Goal: Information Seeking & Learning: Learn about a topic

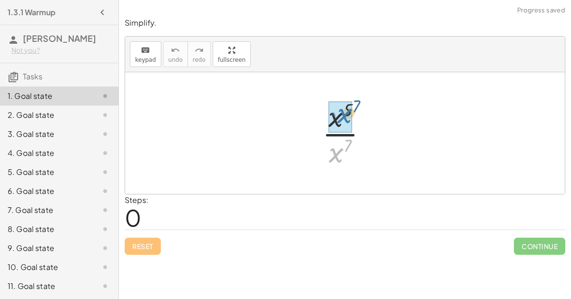
drag, startPoint x: 335, startPoint y: 156, endPoint x: 346, endPoint y: 117, distance: 40.8
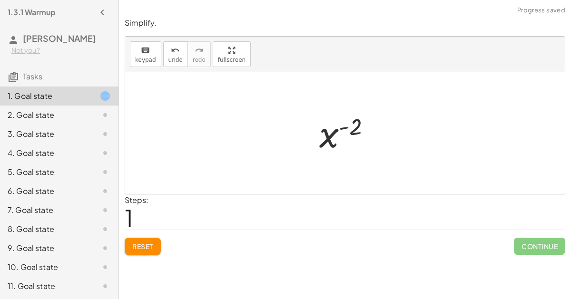
click at [342, 126] on div at bounding box center [348, 133] width 69 height 47
click at [355, 131] on div at bounding box center [348, 133] width 69 height 47
drag, startPoint x: 353, startPoint y: 126, endPoint x: 330, endPoint y: 145, distance: 30.1
click at [330, 145] on div at bounding box center [348, 133] width 69 height 47
drag, startPoint x: 329, startPoint y: 139, endPoint x: 351, endPoint y: 127, distance: 24.7
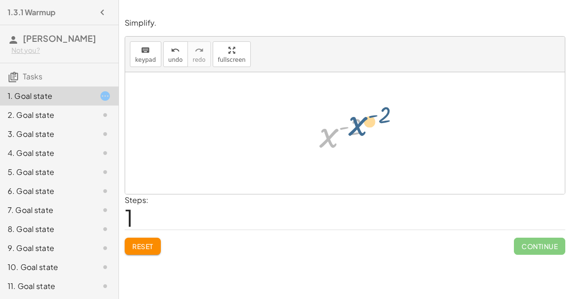
click at [351, 127] on div at bounding box center [348, 133] width 69 height 47
drag, startPoint x: 355, startPoint y: 130, endPoint x: 330, endPoint y: 145, distance: 29.0
click at [330, 145] on div at bounding box center [348, 133] width 69 height 47
click at [328, 136] on div at bounding box center [348, 133] width 69 height 47
click at [152, 240] on button "Reset" at bounding box center [143, 246] width 36 height 17
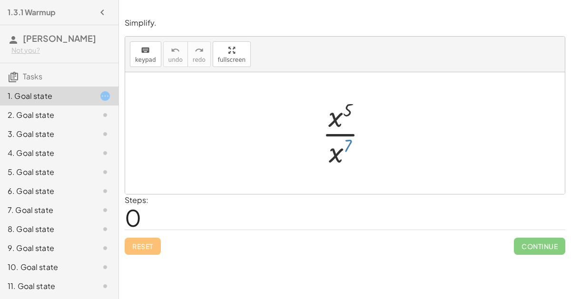
click at [347, 145] on div at bounding box center [348, 133] width 62 height 73
drag, startPoint x: 337, startPoint y: 111, endPoint x: 359, endPoint y: 149, distance: 44.1
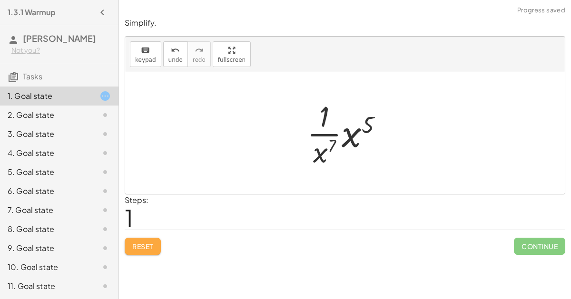
click at [156, 243] on button "Reset" at bounding box center [143, 246] width 36 height 17
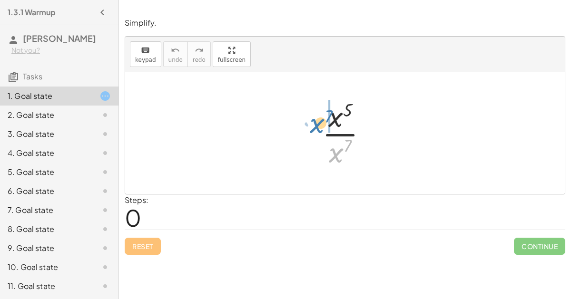
drag, startPoint x: 339, startPoint y: 151, endPoint x: 319, endPoint y: 119, distance: 37.1
click at [319, 119] on div at bounding box center [348, 133] width 62 height 73
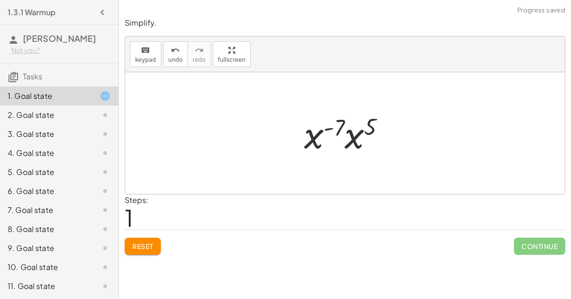
click at [140, 250] on button "Reset" at bounding box center [143, 246] width 36 height 17
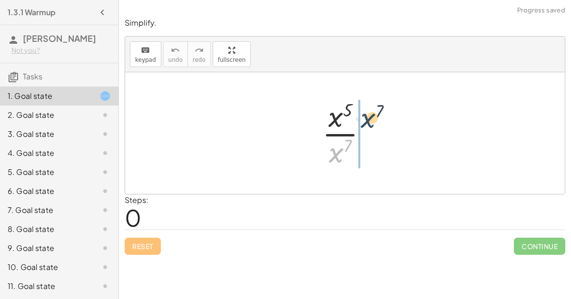
drag, startPoint x: 334, startPoint y: 153, endPoint x: 366, endPoint y: 118, distance: 47.5
click at [366, 118] on div at bounding box center [348, 133] width 62 height 73
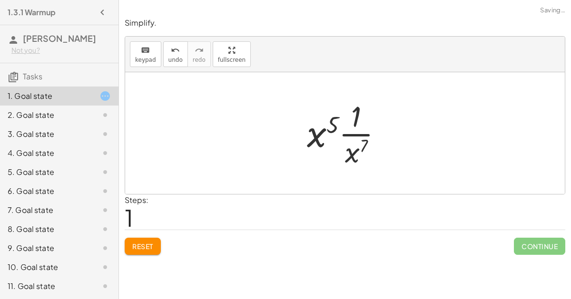
click at [152, 240] on button "Reset" at bounding box center [143, 246] width 36 height 17
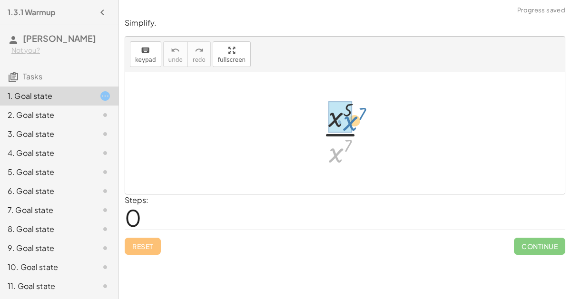
drag, startPoint x: 334, startPoint y: 149, endPoint x: 348, endPoint y: 117, distance: 34.7
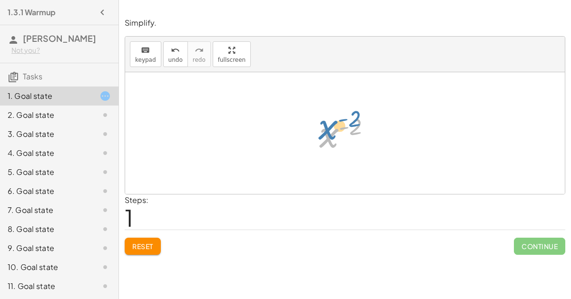
click at [329, 135] on div at bounding box center [348, 133] width 69 height 47
drag, startPoint x: 328, startPoint y: 136, endPoint x: 327, endPoint y: 165, distance: 28.5
click at [327, 165] on div "· x 5 · x 7 x ( + 5 − 7 ) x ( - 2 ) x ( ) - 2" at bounding box center [344, 133] width 439 height 122
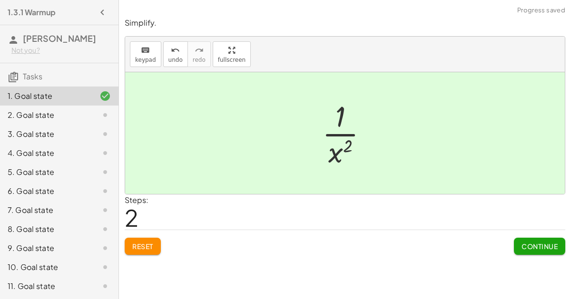
click at [523, 243] on span "Continue" at bounding box center [539, 246] width 36 height 9
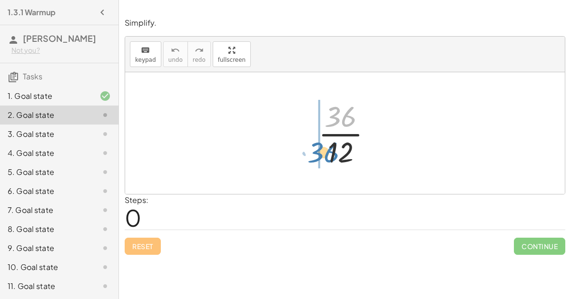
drag, startPoint x: 344, startPoint y: 117, endPoint x: 327, endPoint y: 153, distance: 39.6
click at [327, 153] on div at bounding box center [348, 133] width 71 height 73
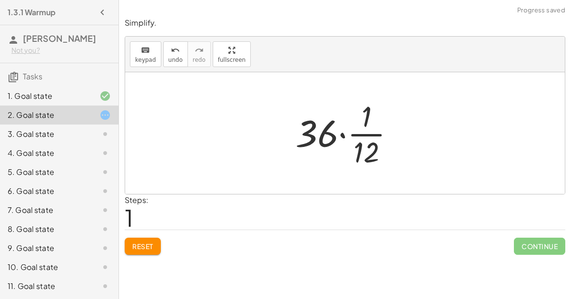
click at [146, 251] on button "Reset" at bounding box center [143, 246] width 36 height 17
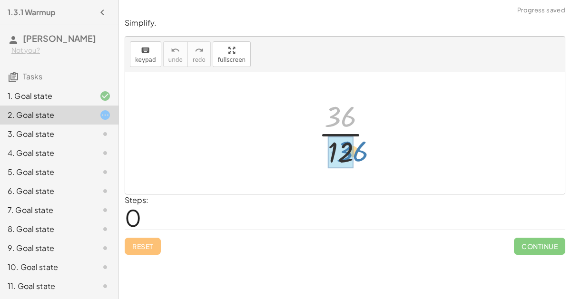
drag, startPoint x: 345, startPoint y: 115, endPoint x: 356, endPoint y: 150, distance: 37.0
click at [356, 150] on div at bounding box center [348, 133] width 71 height 73
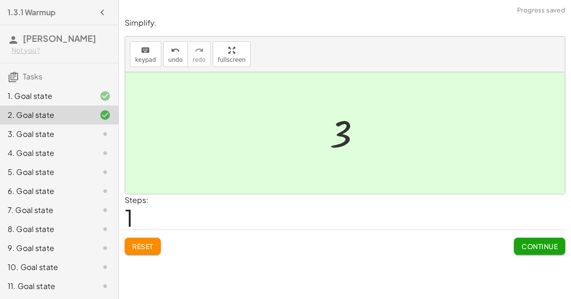
click at [528, 246] on span "Continue" at bounding box center [539, 246] width 36 height 9
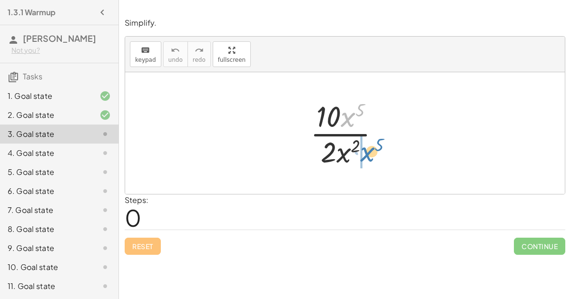
drag, startPoint x: 346, startPoint y: 117, endPoint x: 365, endPoint y: 152, distance: 39.8
click at [365, 152] on div at bounding box center [348, 133] width 87 height 73
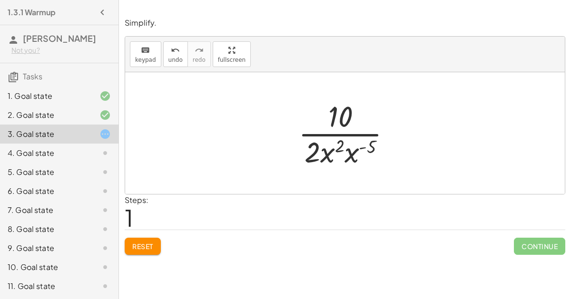
click at [362, 146] on div at bounding box center [348, 133] width 110 height 73
drag, startPoint x: 370, startPoint y: 147, endPoint x: 338, endPoint y: 146, distance: 32.3
click at [338, 146] on div at bounding box center [348, 133] width 110 height 73
drag, startPoint x: 338, startPoint y: 146, endPoint x: 374, endPoint y: 146, distance: 35.7
click at [374, 146] on div at bounding box center [348, 133] width 110 height 73
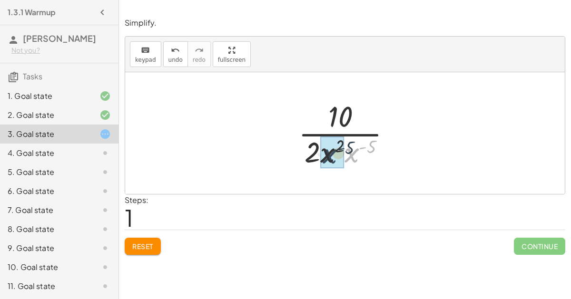
drag, startPoint x: 351, startPoint y: 154, endPoint x: 330, endPoint y: 153, distance: 20.9
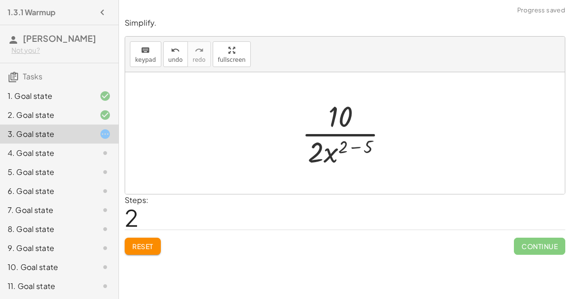
click at [358, 145] on div at bounding box center [348, 133] width 103 height 73
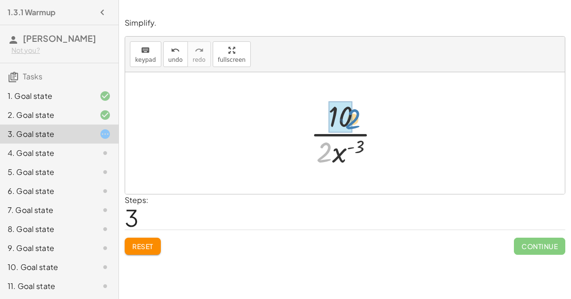
drag, startPoint x: 324, startPoint y: 153, endPoint x: 351, endPoint y: 120, distance: 43.2
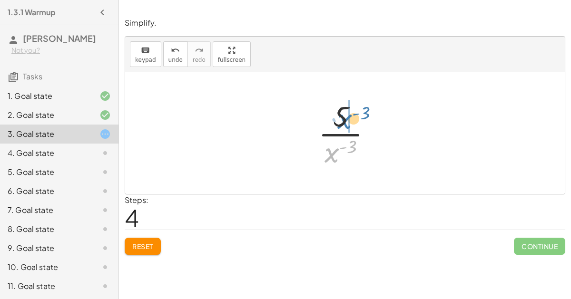
drag, startPoint x: 331, startPoint y: 154, endPoint x: 343, endPoint y: 118, distance: 37.6
click at [343, 118] on div at bounding box center [348, 133] width 71 height 73
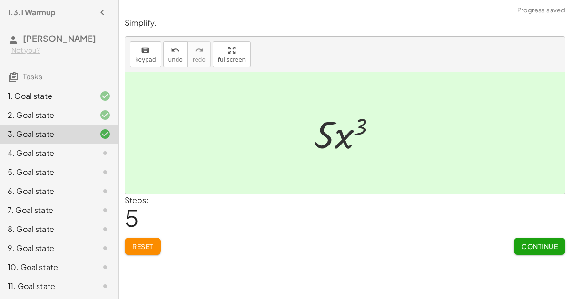
click at [548, 242] on span "Continue" at bounding box center [539, 246] width 36 height 9
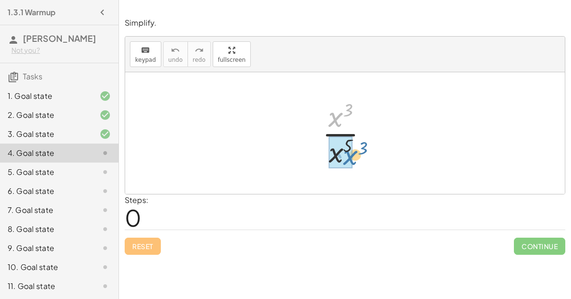
drag, startPoint x: 334, startPoint y: 116, endPoint x: 348, endPoint y: 154, distance: 40.6
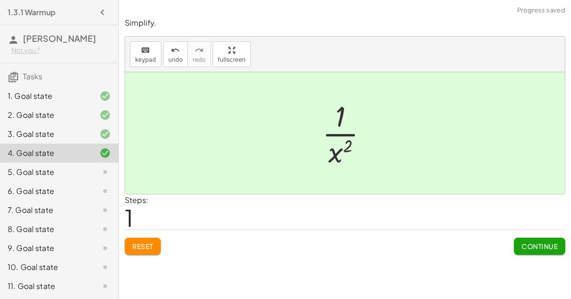
click at [547, 249] on span "Continue" at bounding box center [539, 246] width 36 height 9
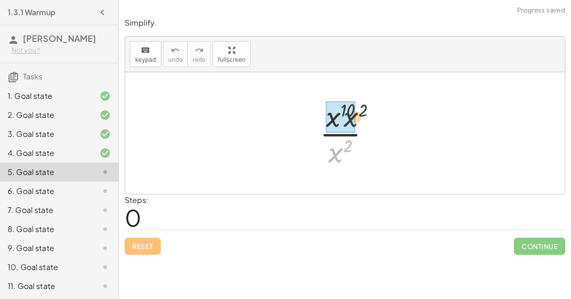
drag, startPoint x: 334, startPoint y: 150, endPoint x: 349, endPoint y: 112, distance: 40.8
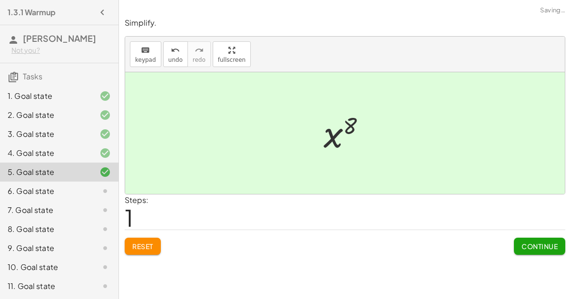
click at [526, 247] on span "Continue" at bounding box center [539, 246] width 36 height 9
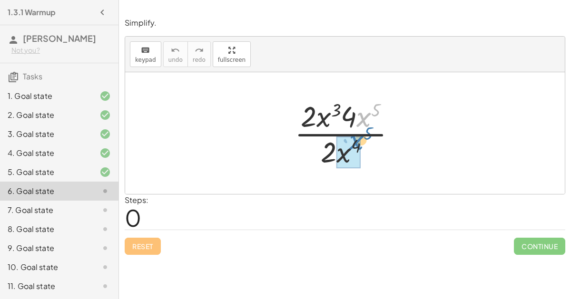
drag, startPoint x: 357, startPoint y: 116, endPoint x: 345, endPoint y: 148, distance: 34.0
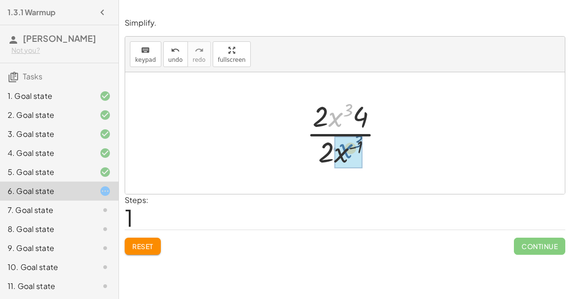
drag, startPoint x: 339, startPoint y: 116, endPoint x: 348, endPoint y: 147, distance: 32.8
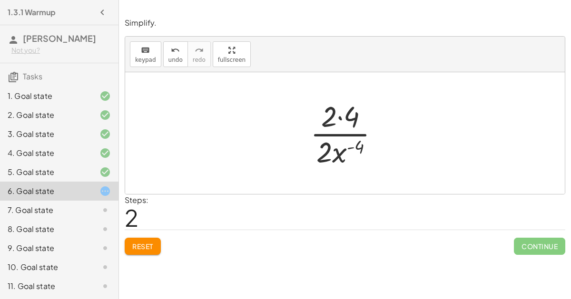
click at [341, 120] on div at bounding box center [348, 133] width 86 height 73
click at [339, 116] on div at bounding box center [348, 133] width 86 height 73
drag, startPoint x: 327, startPoint y: 145, endPoint x: 338, endPoint y: 111, distance: 35.2
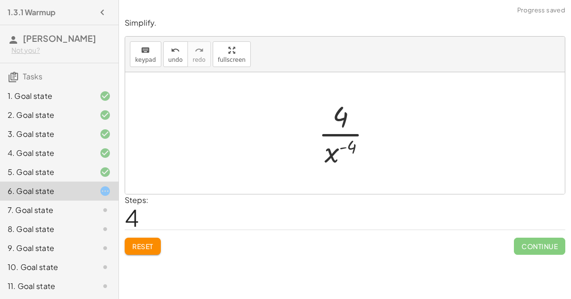
click at [345, 146] on div at bounding box center [348, 133] width 70 height 73
click at [144, 245] on span "Reset" at bounding box center [142, 246] width 21 height 9
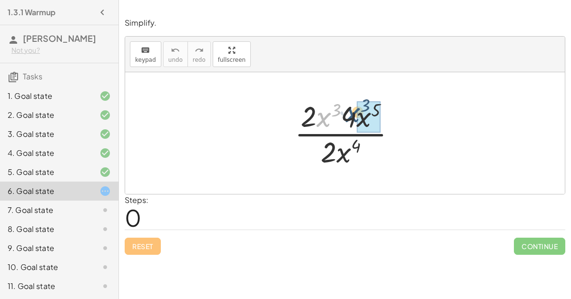
drag, startPoint x: 324, startPoint y: 116, endPoint x: 362, endPoint y: 114, distance: 38.5
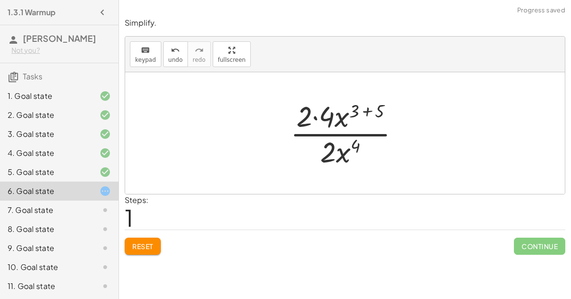
click at [315, 116] on div at bounding box center [348, 133] width 126 height 73
click at [358, 112] on div at bounding box center [348, 133] width 105 height 73
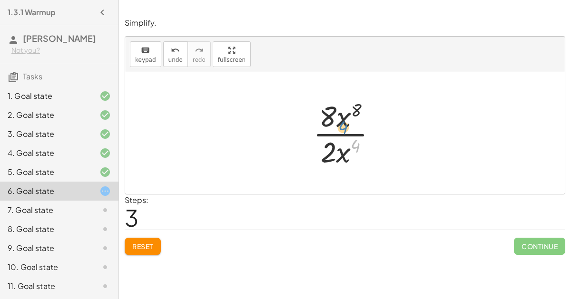
drag, startPoint x: 358, startPoint y: 144, endPoint x: 361, endPoint y: 174, distance: 30.6
drag, startPoint x: 347, startPoint y: 155, endPoint x: 356, endPoint y: 116, distance: 40.1
drag, startPoint x: 340, startPoint y: 154, endPoint x: 336, endPoint y: 123, distance: 31.7
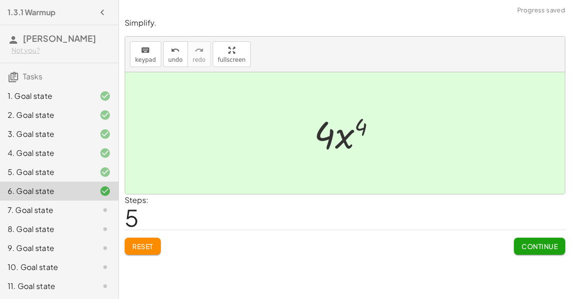
click at [554, 247] on span "Continue" at bounding box center [539, 246] width 36 height 9
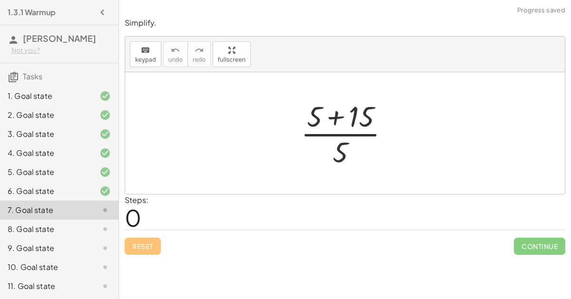
click at [331, 115] on div at bounding box center [349, 133] width 106 height 73
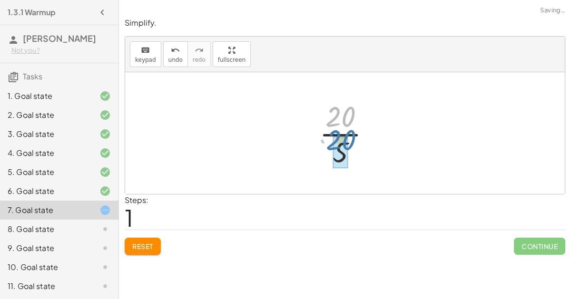
drag, startPoint x: 334, startPoint y: 116, endPoint x: 335, endPoint y: 141, distance: 24.3
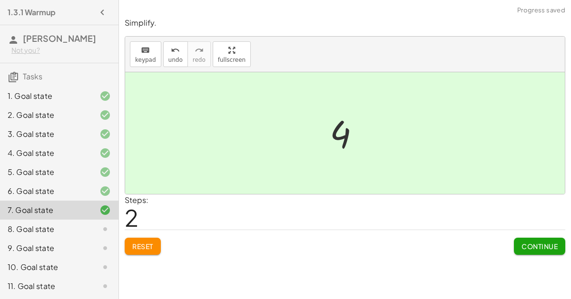
click at [530, 240] on button "Continue" at bounding box center [538, 246] width 51 height 17
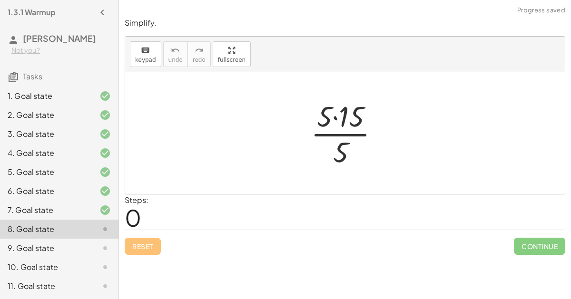
click at [334, 115] on div at bounding box center [349, 133] width 86 height 73
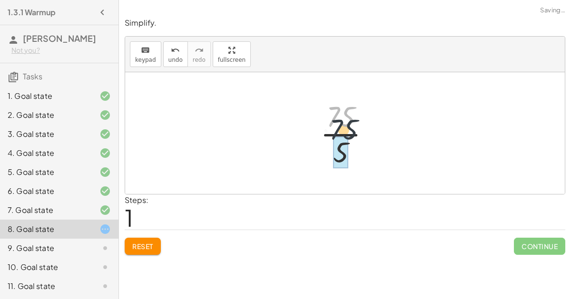
drag, startPoint x: 334, startPoint y: 115, endPoint x: 337, endPoint y: 140, distance: 25.4
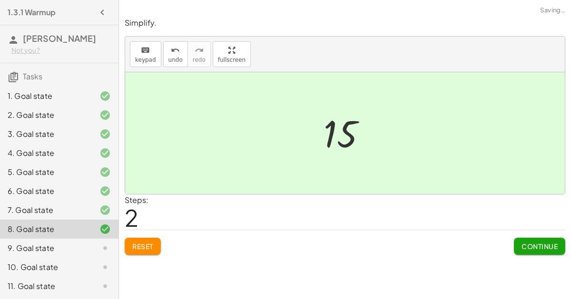
click at [546, 246] on span "Continue" at bounding box center [539, 246] width 36 height 9
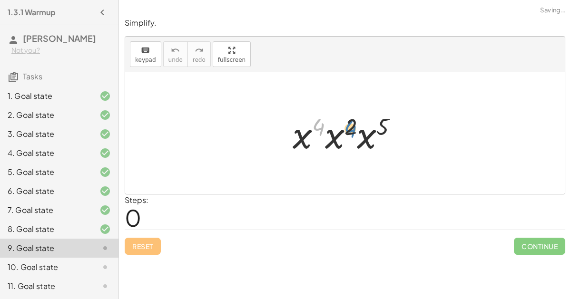
drag, startPoint x: 315, startPoint y: 127, endPoint x: 303, endPoint y: 128, distance: 12.0
click at [303, 128] on div at bounding box center [349, 133] width 122 height 49
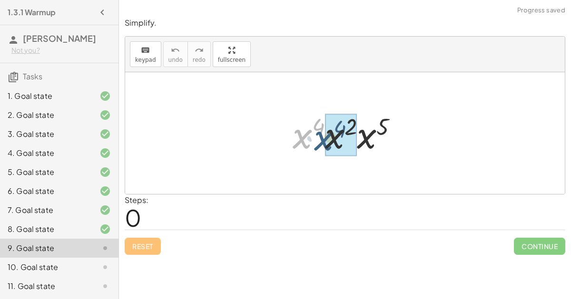
drag, startPoint x: 300, startPoint y: 134, endPoint x: 326, endPoint y: 134, distance: 26.2
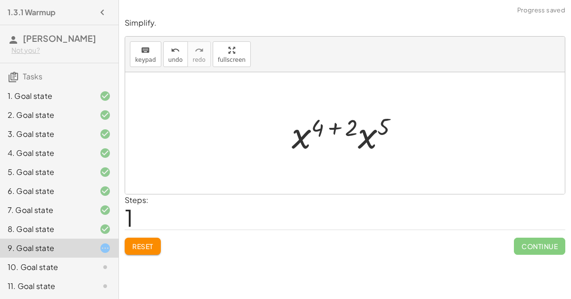
click at [338, 125] on div at bounding box center [349, 133] width 124 height 49
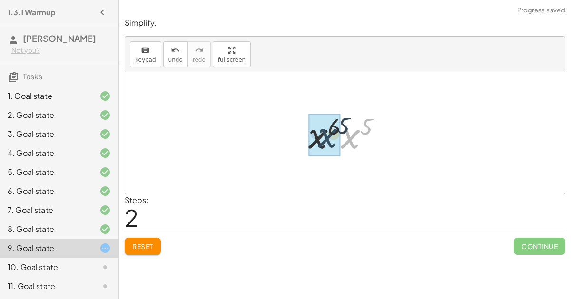
drag, startPoint x: 347, startPoint y: 138, endPoint x: 334, endPoint y: 137, distance: 12.8
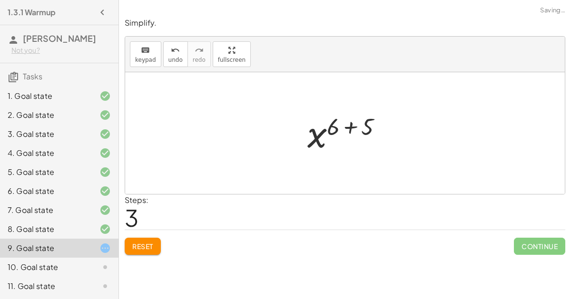
click at [355, 121] on div at bounding box center [348, 133] width 92 height 47
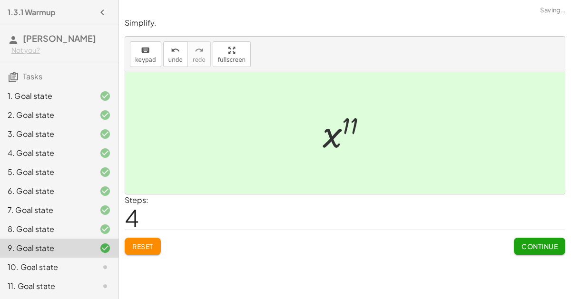
click at [544, 247] on span "Continue" at bounding box center [539, 246] width 36 height 9
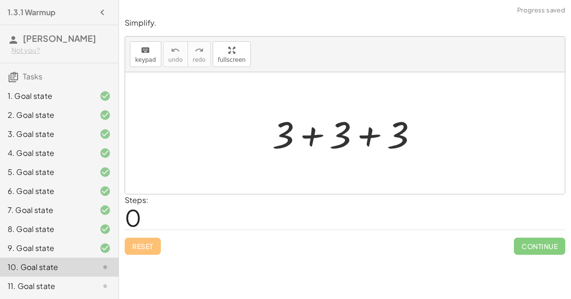
scroll to position [190, 0]
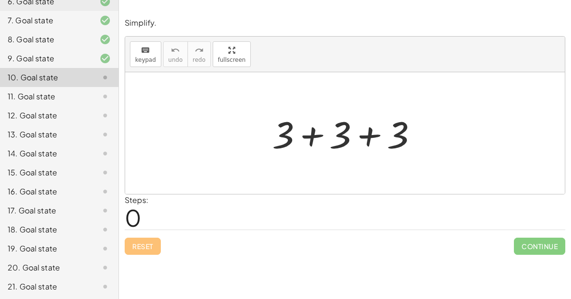
click at [310, 136] on div at bounding box center [348, 133] width 162 height 49
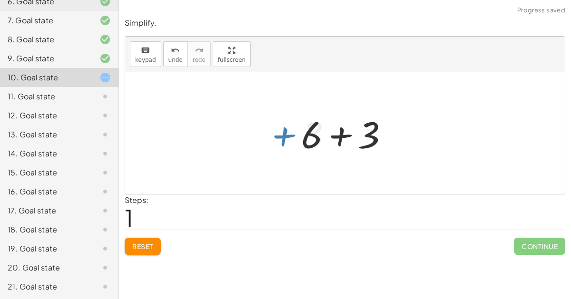
click at [343, 133] on div at bounding box center [348, 133] width 105 height 49
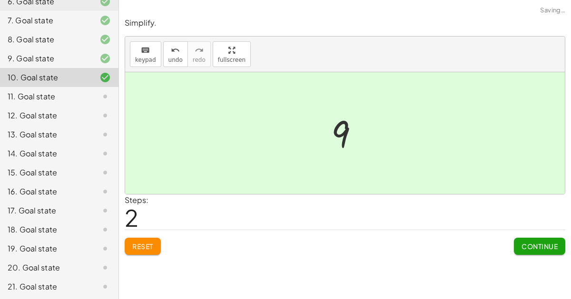
click at [546, 246] on span "Continue" at bounding box center [539, 246] width 36 height 9
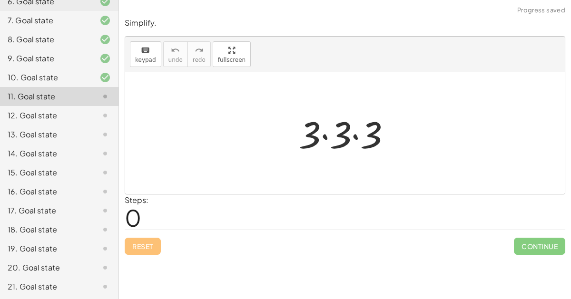
click at [324, 130] on div at bounding box center [348, 133] width 109 height 49
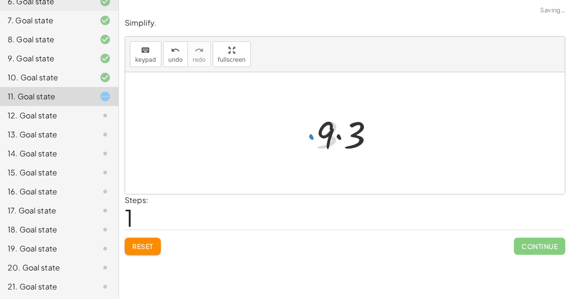
click at [336, 132] on div at bounding box center [349, 133] width 76 height 49
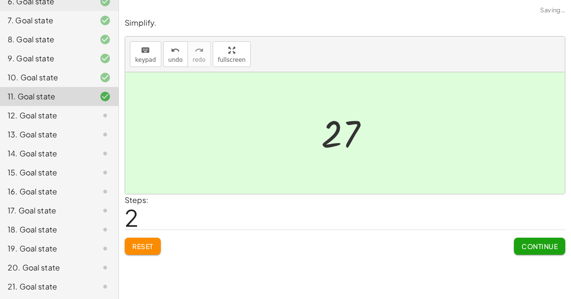
click at [545, 244] on span "Continue" at bounding box center [539, 246] width 36 height 9
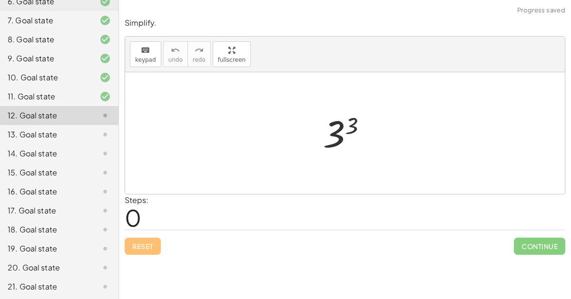
click at [352, 128] on div at bounding box center [348, 133] width 61 height 47
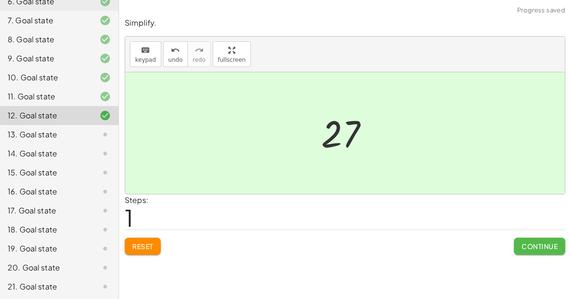
click at [551, 250] on button "Continue" at bounding box center [538, 246] width 51 height 17
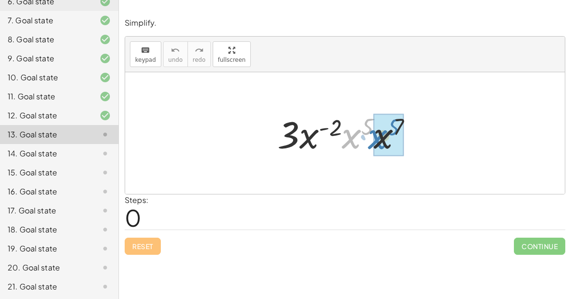
drag, startPoint x: 350, startPoint y: 135, endPoint x: 376, endPoint y: 136, distance: 26.2
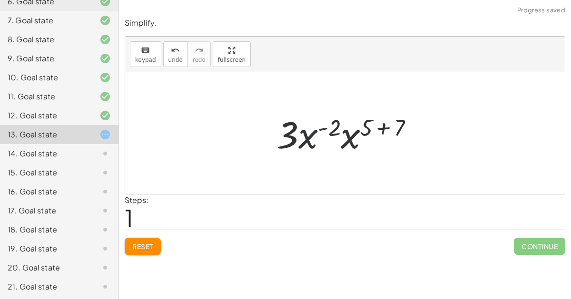
click at [312, 138] on div at bounding box center [348, 133] width 154 height 49
click at [379, 126] on div at bounding box center [348, 133] width 154 height 49
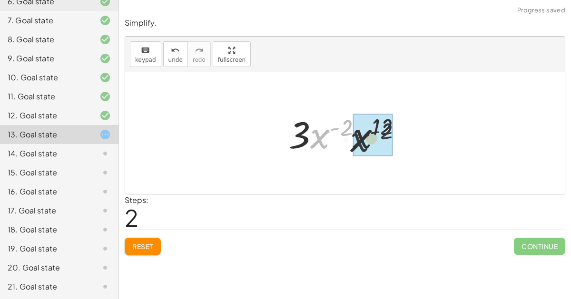
drag, startPoint x: 321, startPoint y: 138, endPoint x: 368, endPoint y: 140, distance: 47.1
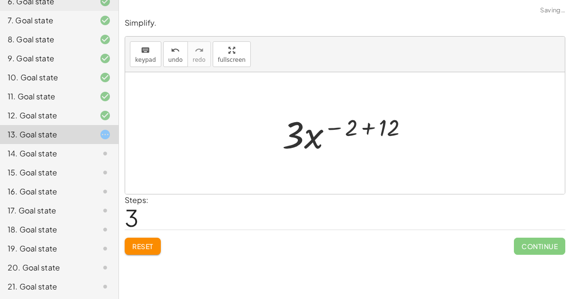
click at [372, 128] on div at bounding box center [348, 133] width 143 height 49
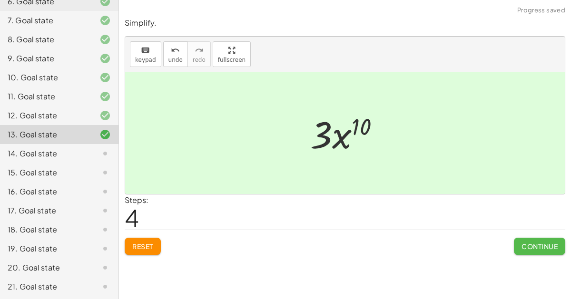
click at [527, 242] on span "Continue" at bounding box center [539, 246] width 36 height 9
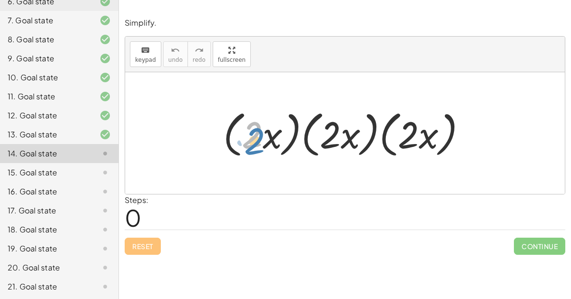
click at [256, 138] on div at bounding box center [348, 133] width 261 height 55
click at [272, 136] on div at bounding box center [348, 133] width 261 height 55
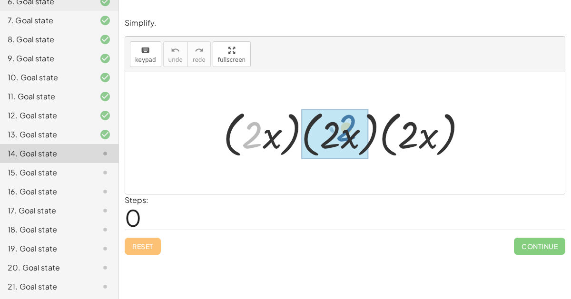
drag, startPoint x: 256, startPoint y: 131, endPoint x: 353, endPoint y: 123, distance: 97.3
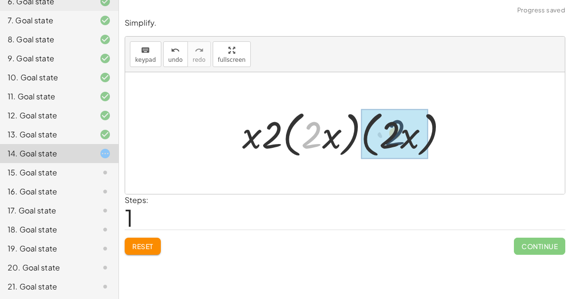
drag, startPoint x: 313, startPoint y: 134, endPoint x: 397, endPoint y: 132, distance: 84.2
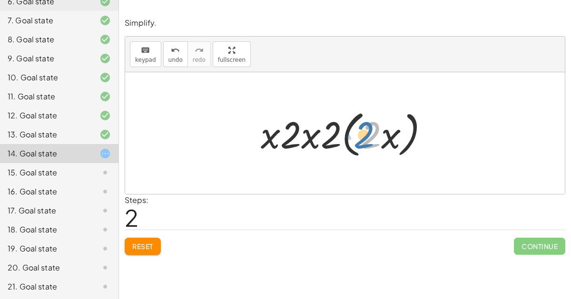
drag, startPoint x: 370, startPoint y: 134, endPoint x: 364, endPoint y: 134, distance: 5.7
click at [364, 134] on div at bounding box center [348, 133] width 185 height 55
click at [310, 135] on div at bounding box center [348, 133] width 185 height 55
click at [143, 248] on span "Reset" at bounding box center [142, 246] width 21 height 9
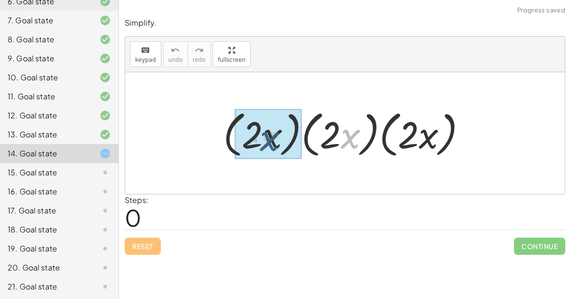
drag, startPoint x: 349, startPoint y: 137, endPoint x: 265, endPoint y: 139, distance: 83.7
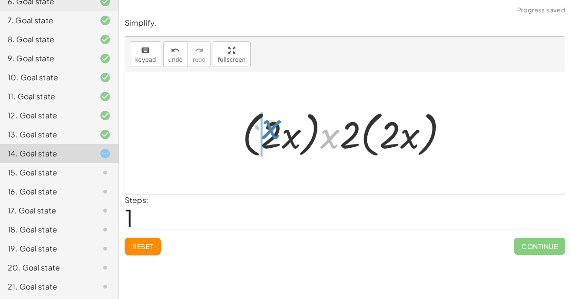
drag, startPoint x: 329, startPoint y: 139, endPoint x: 270, endPoint y: 130, distance: 60.7
click at [270, 130] on div at bounding box center [348, 133] width 223 height 55
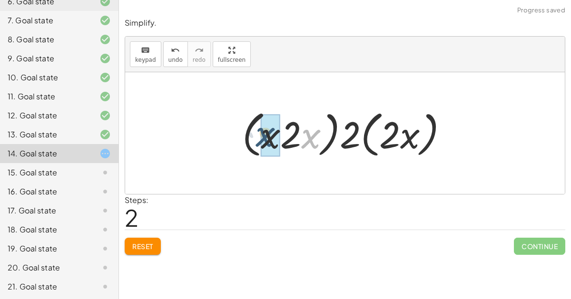
drag, startPoint x: 315, startPoint y: 131, endPoint x: 268, endPoint y: 128, distance: 47.2
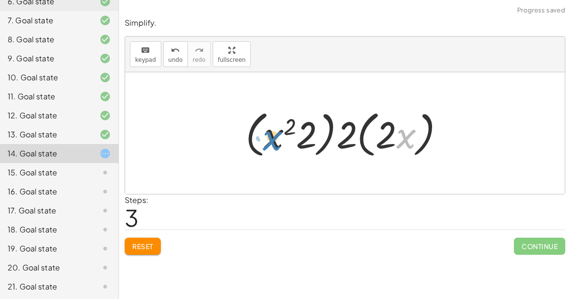
drag, startPoint x: 402, startPoint y: 133, endPoint x: 272, endPoint y: 135, distance: 130.3
click at [272, 135] on div at bounding box center [349, 133] width 216 height 55
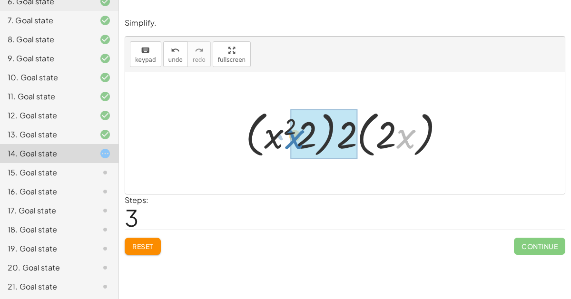
drag, startPoint x: 405, startPoint y: 137, endPoint x: 294, endPoint y: 137, distance: 111.3
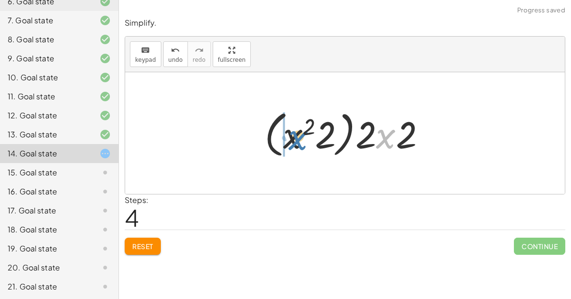
drag, startPoint x: 385, startPoint y: 139, endPoint x: 296, endPoint y: 140, distance: 88.4
click at [296, 140] on div at bounding box center [349, 133] width 178 height 55
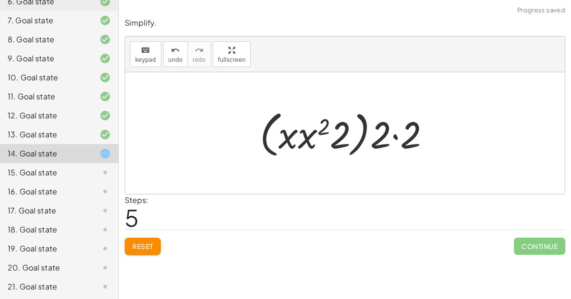
click at [302, 140] on div at bounding box center [348, 133] width 187 height 55
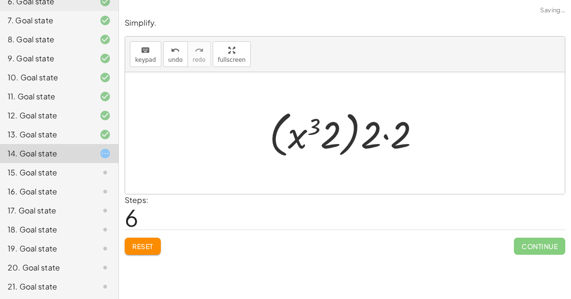
click at [386, 135] on div at bounding box center [348, 133] width 168 height 55
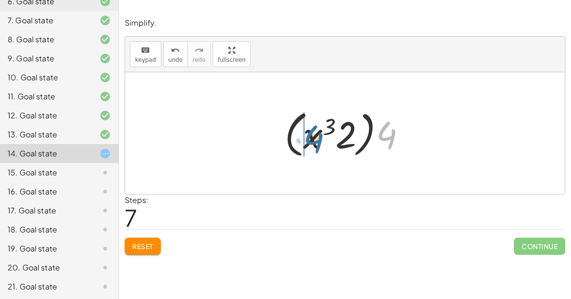
drag, startPoint x: 381, startPoint y: 138, endPoint x: 306, endPoint y: 141, distance: 75.2
click at [306, 141] on div at bounding box center [349, 133] width 138 height 55
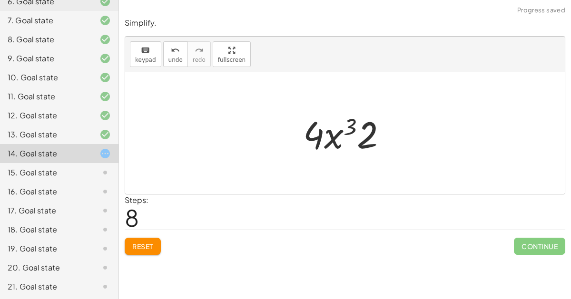
click at [145, 243] on span "Reset" at bounding box center [142, 246] width 21 height 9
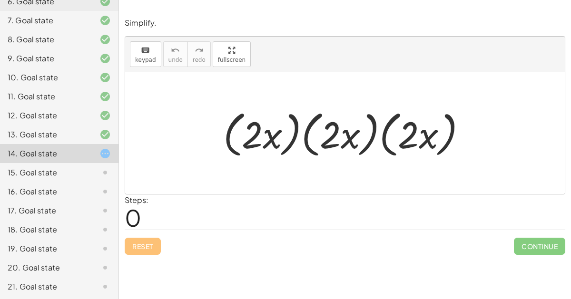
click at [232, 127] on div at bounding box center [348, 133] width 261 height 55
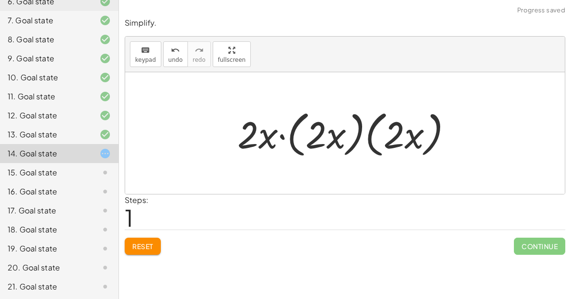
click at [290, 134] on div at bounding box center [348, 133] width 232 height 55
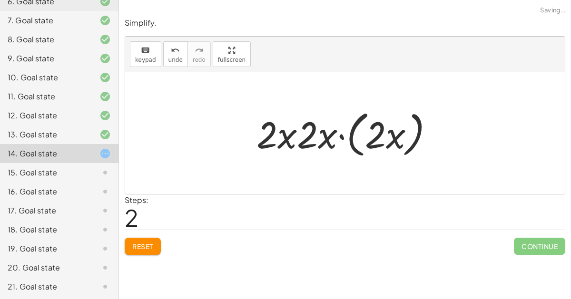
click at [350, 134] on div at bounding box center [349, 133] width 194 height 55
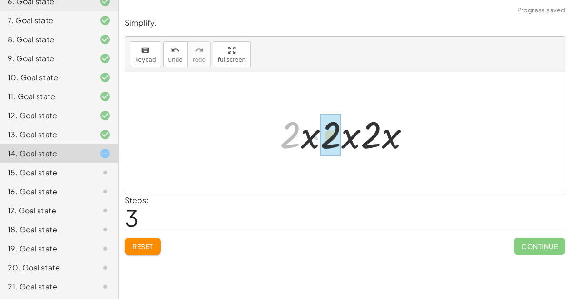
drag, startPoint x: 296, startPoint y: 135, endPoint x: 342, endPoint y: 134, distance: 46.1
click at [342, 134] on div at bounding box center [348, 133] width 147 height 49
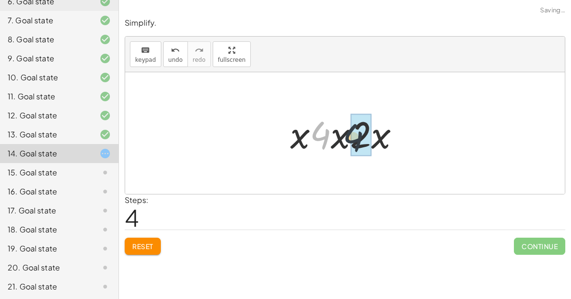
drag, startPoint x: 323, startPoint y: 137, endPoint x: 362, endPoint y: 137, distance: 39.5
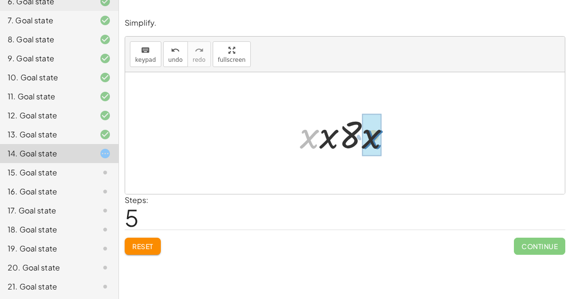
drag, startPoint x: 317, startPoint y: 137, endPoint x: 380, endPoint y: 137, distance: 63.7
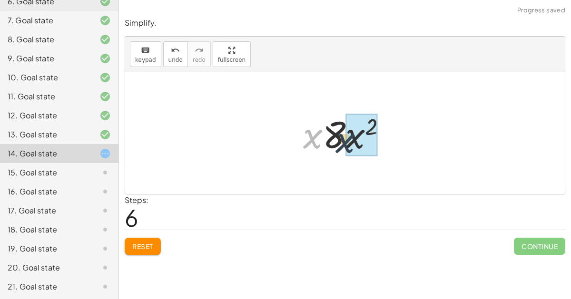
drag, startPoint x: 313, startPoint y: 130, endPoint x: 353, endPoint y: 131, distance: 39.9
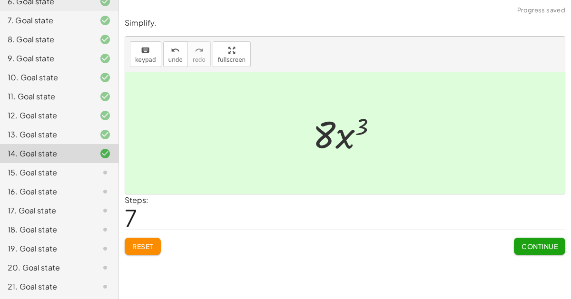
click at [533, 246] on span "Continue" at bounding box center [539, 246] width 36 height 9
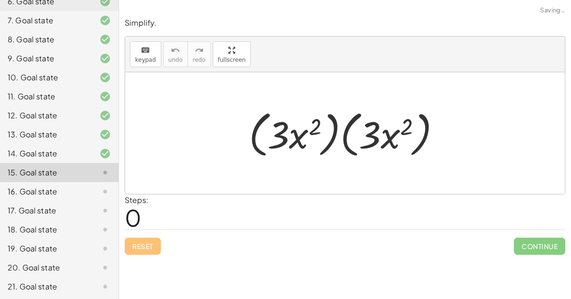
click at [336, 133] on div at bounding box center [348, 133] width 209 height 55
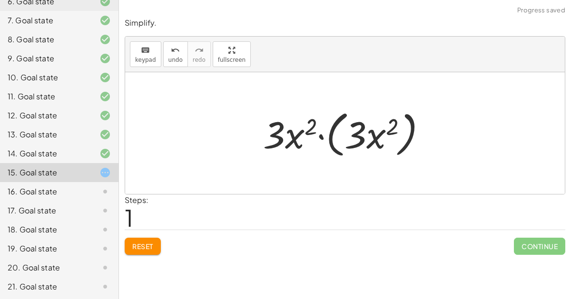
click at [329, 137] on div at bounding box center [348, 133] width 180 height 55
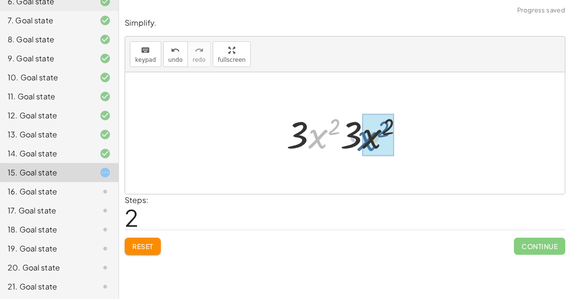
drag, startPoint x: 315, startPoint y: 132, endPoint x: 364, endPoint y: 135, distance: 49.0
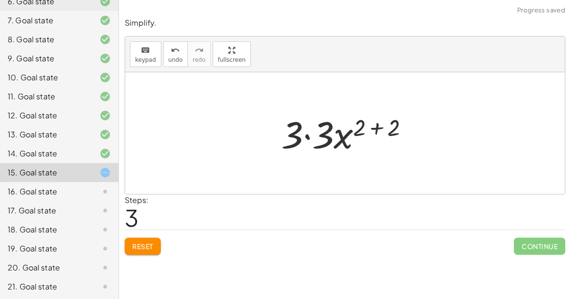
click at [309, 135] on div at bounding box center [348, 133] width 145 height 49
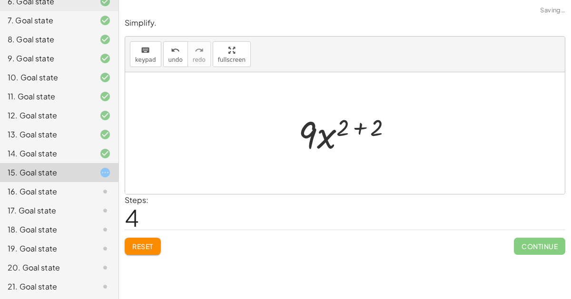
click at [361, 127] on div at bounding box center [348, 133] width 111 height 49
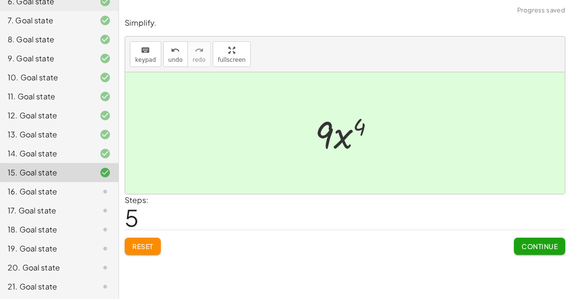
click at [529, 253] on button "Continue" at bounding box center [538, 246] width 51 height 17
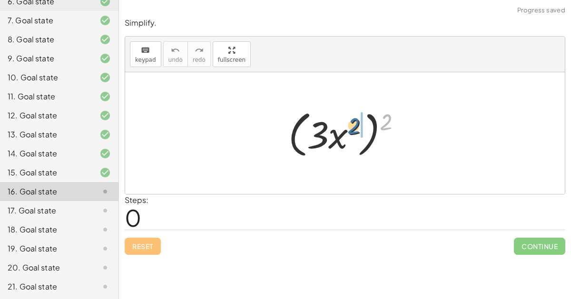
drag, startPoint x: 387, startPoint y: 122, endPoint x: 353, endPoint y: 126, distance: 34.0
click at [353, 126] on div at bounding box center [348, 133] width 130 height 55
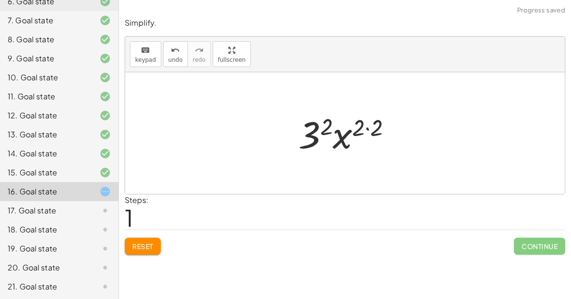
click at [367, 127] on div at bounding box center [348, 133] width 110 height 49
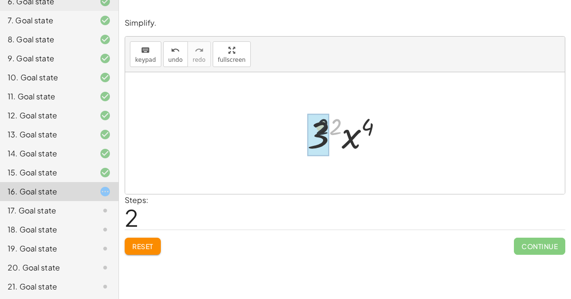
drag, startPoint x: 335, startPoint y: 129, endPoint x: 318, endPoint y: 129, distance: 17.1
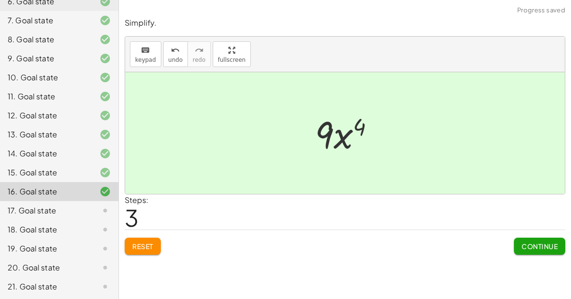
click at [530, 248] on span "Continue" at bounding box center [539, 246] width 36 height 9
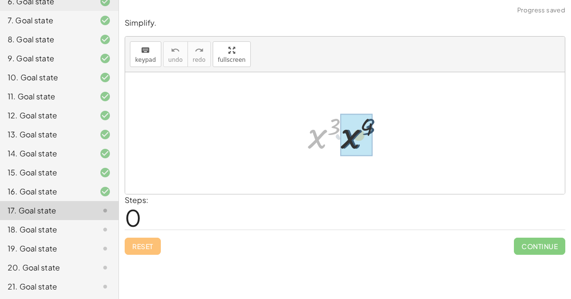
drag, startPoint x: 314, startPoint y: 136, endPoint x: 349, endPoint y: 136, distance: 35.2
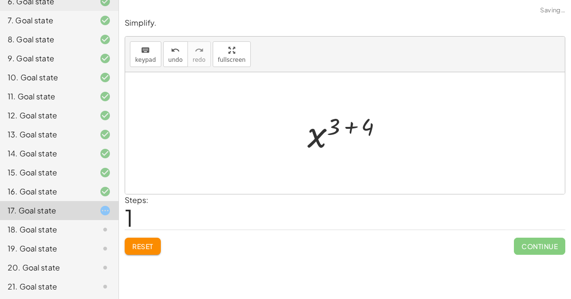
click at [350, 134] on div at bounding box center [348, 133] width 93 height 47
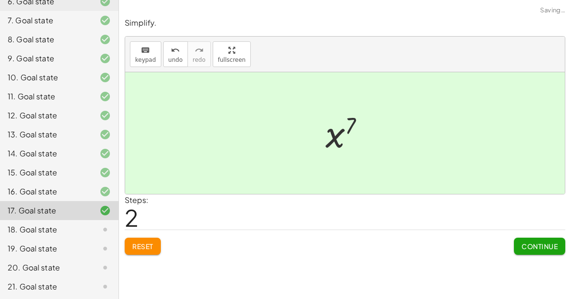
click at [532, 247] on span "Continue" at bounding box center [539, 246] width 36 height 9
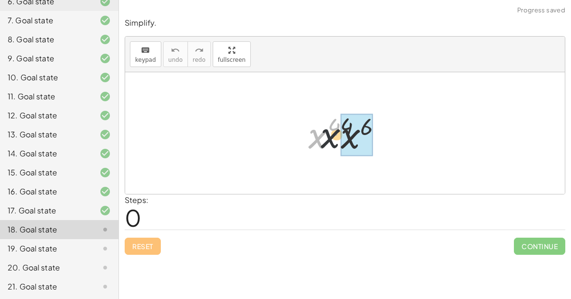
drag, startPoint x: 317, startPoint y: 135, endPoint x: 342, endPoint y: 135, distance: 25.2
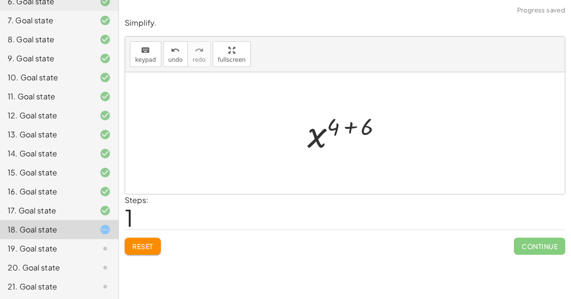
click at [351, 128] on div at bounding box center [348, 133] width 92 height 47
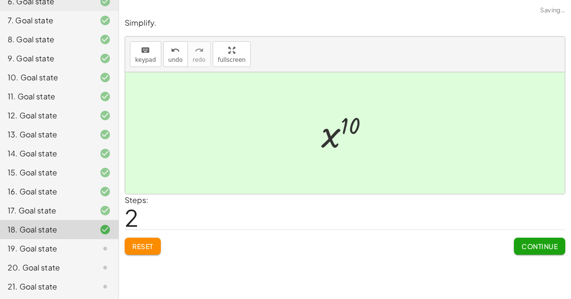
click at [552, 244] on span "Continue" at bounding box center [539, 246] width 36 height 9
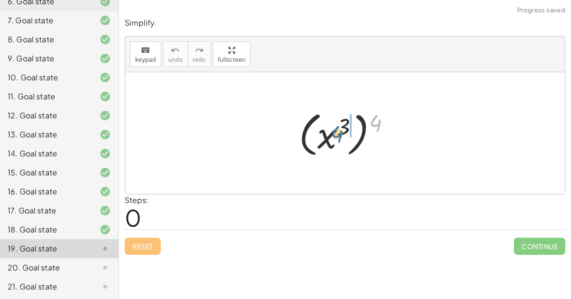
drag, startPoint x: 376, startPoint y: 117, endPoint x: 340, endPoint y: 127, distance: 37.0
click at [340, 127] on div at bounding box center [348, 133] width 109 height 53
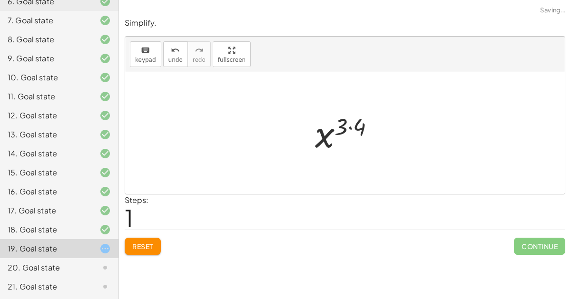
click at [350, 128] on div at bounding box center [348, 133] width 77 height 47
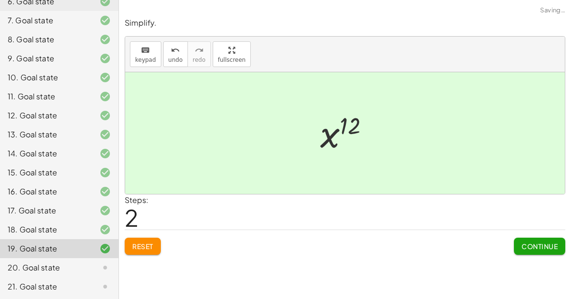
click at [541, 245] on span "Continue" at bounding box center [539, 246] width 36 height 9
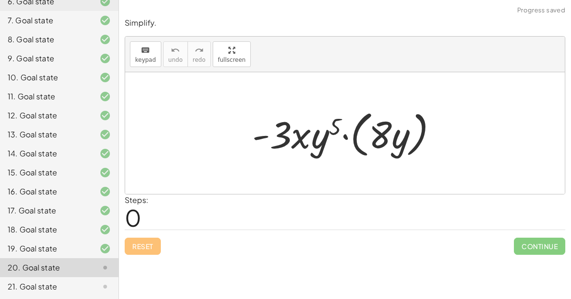
click at [345, 134] on div at bounding box center [348, 133] width 203 height 55
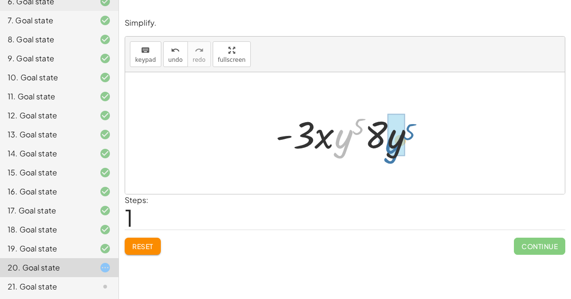
drag, startPoint x: 345, startPoint y: 138, endPoint x: 396, endPoint y: 143, distance: 51.1
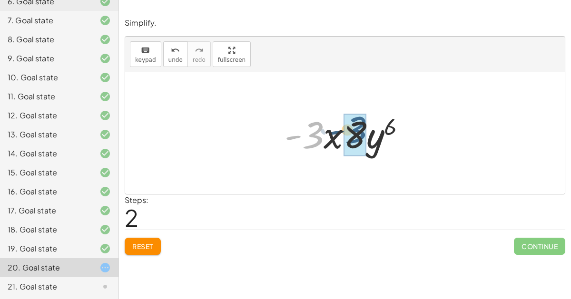
drag, startPoint x: 313, startPoint y: 129, endPoint x: 357, endPoint y: 125, distance: 44.0
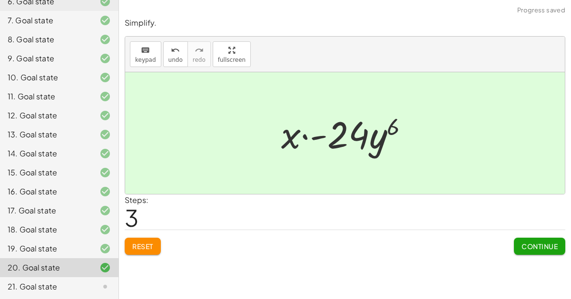
click at [551, 245] on span "Continue" at bounding box center [539, 246] width 36 height 9
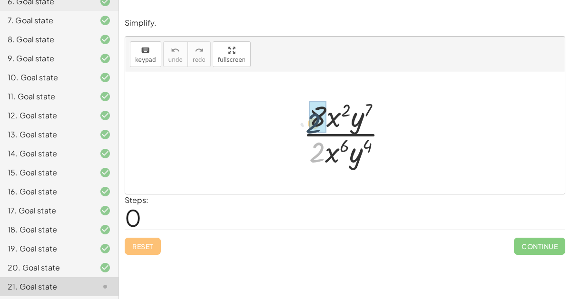
drag, startPoint x: 319, startPoint y: 152, endPoint x: 315, endPoint y: 122, distance: 30.7
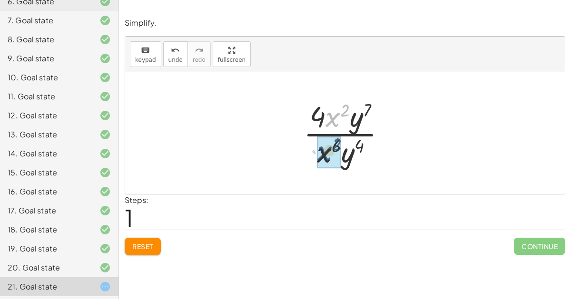
drag, startPoint x: 338, startPoint y: 114, endPoint x: 330, endPoint y: 149, distance: 35.5
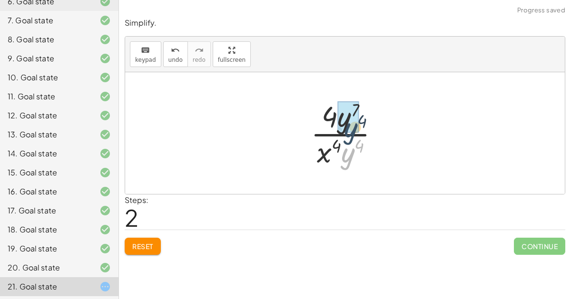
drag, startPoint x: 348, startPoint y: 158, endPoint x: 350, endPoint y: 132, distance: 25.8
click at [350, 132] on div at bounding box center [349, 133] width 86 height 73
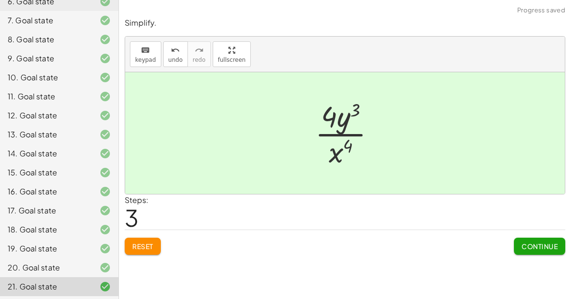
click at [519, 240] on button "Continue" at bounding box center [538, 246] width 51 height 17
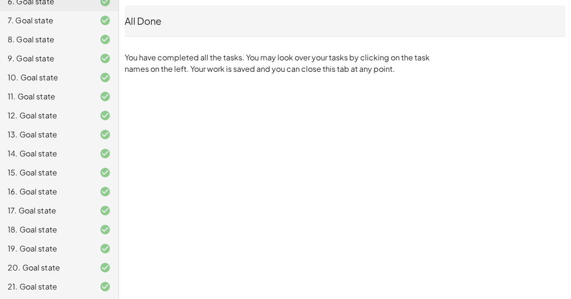
click at [146, 23] on div "All Done" at bounding box center [345, 20] width 440 height 13
